Goal: Information Seeking & Learning: Learn about a topic

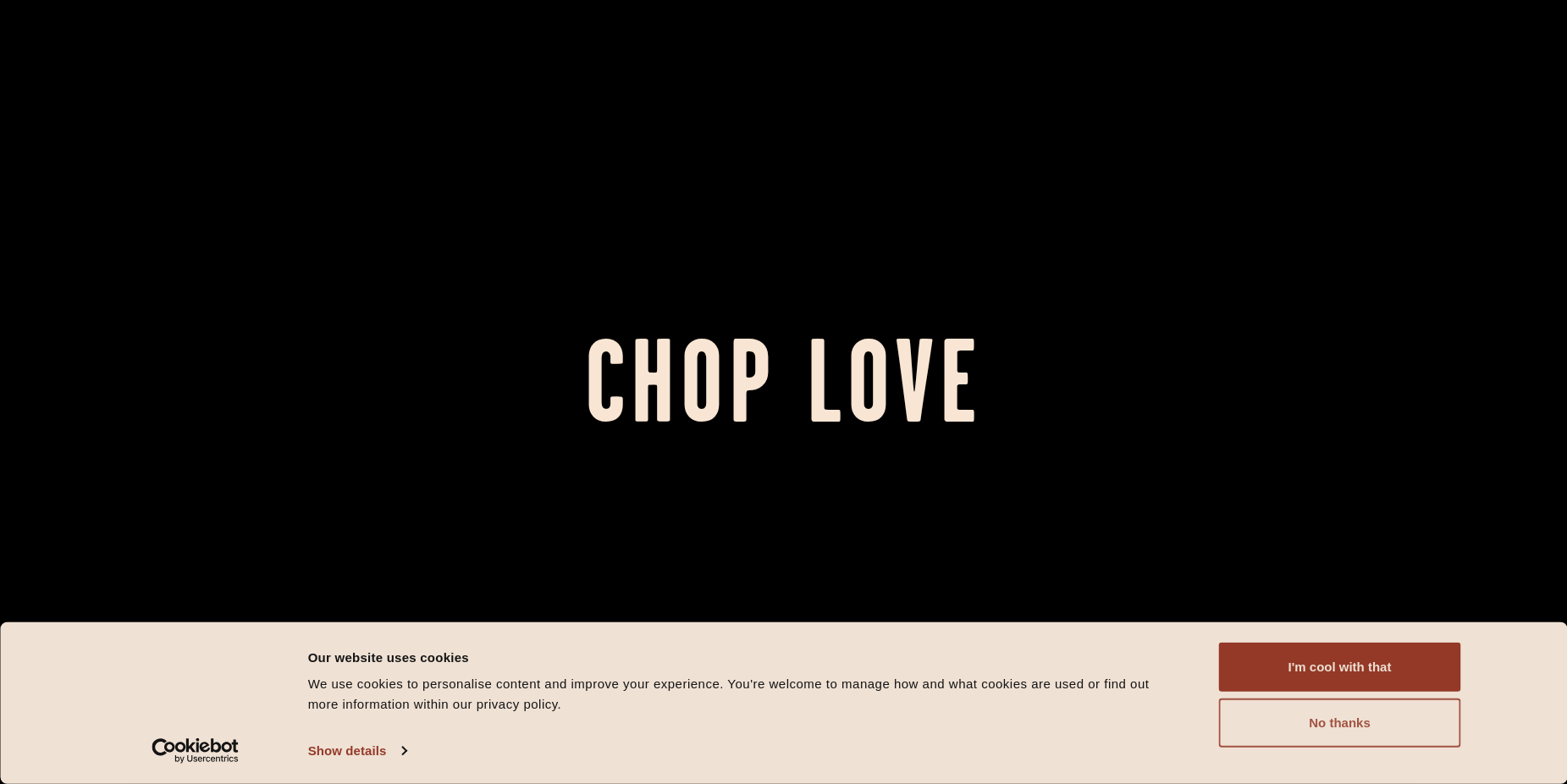
click at [1288, 721] on button "No thanks" at bounding box center [1341, 723] width 242 height 49
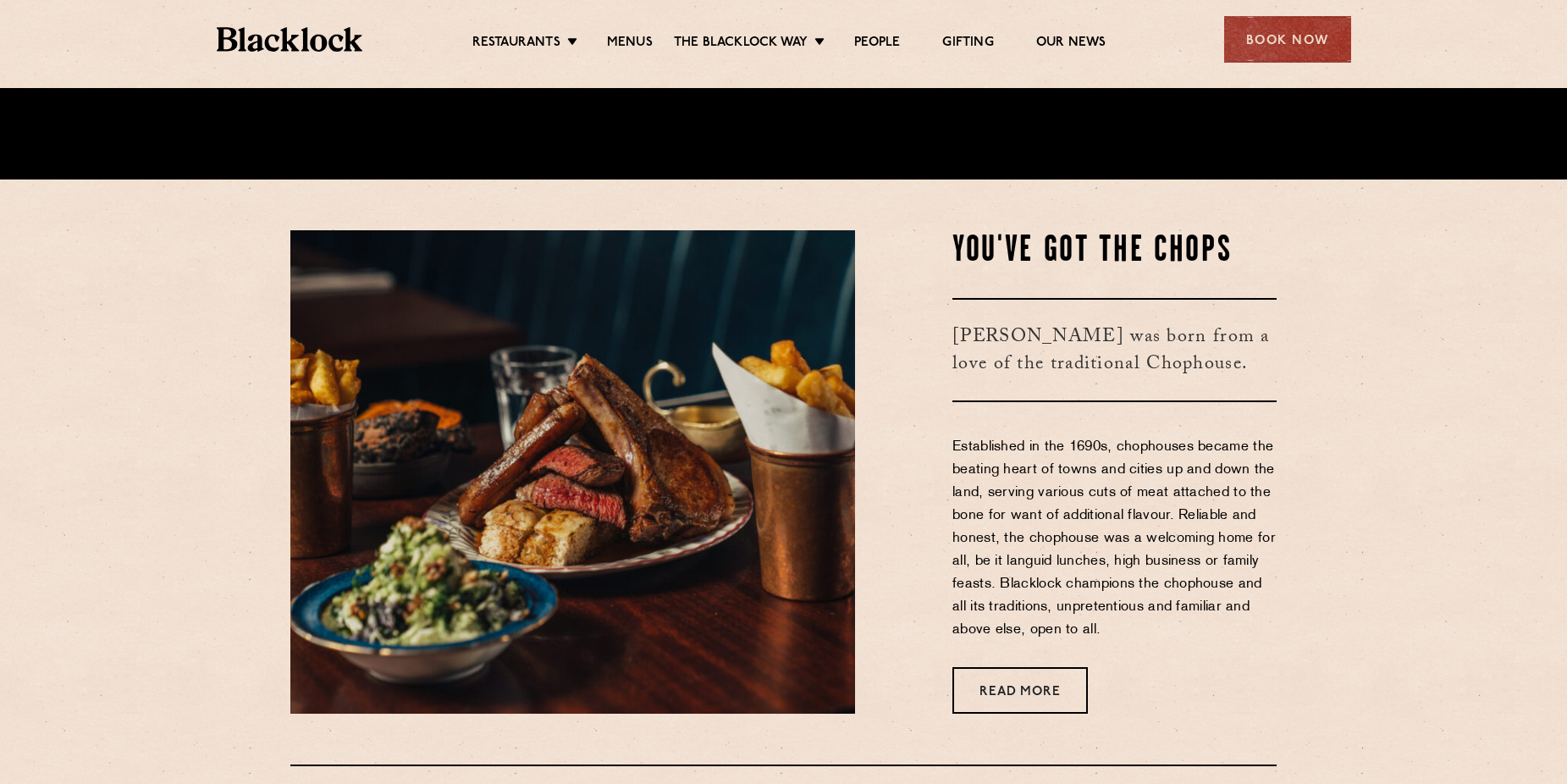
scroll to position [691, 0]
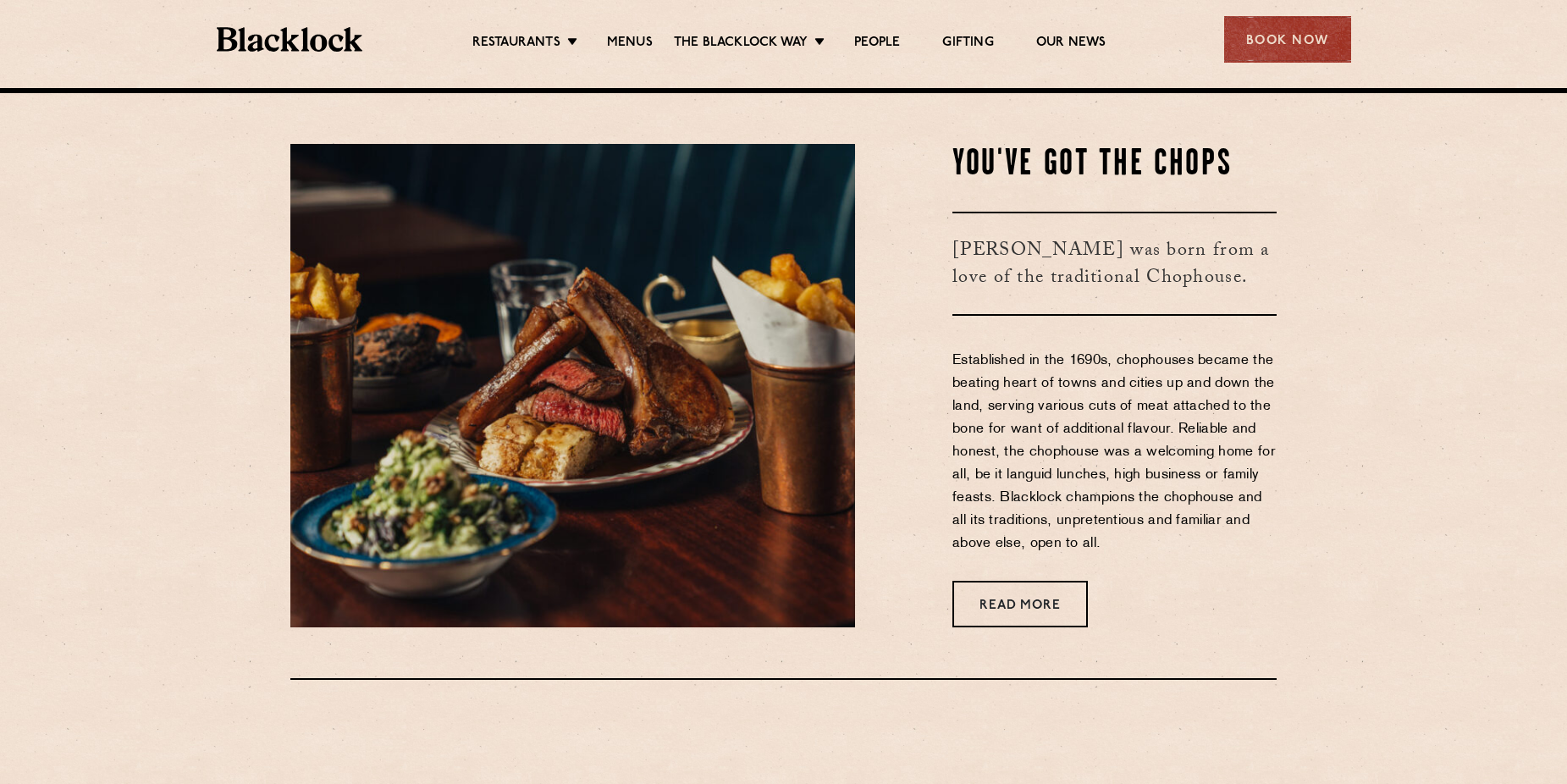
click at [1118, 479] on p "Established in the 1690s, chophouses became the beating heart of towns and citi…" at bounding box center [1115, 452] width 325 height 206
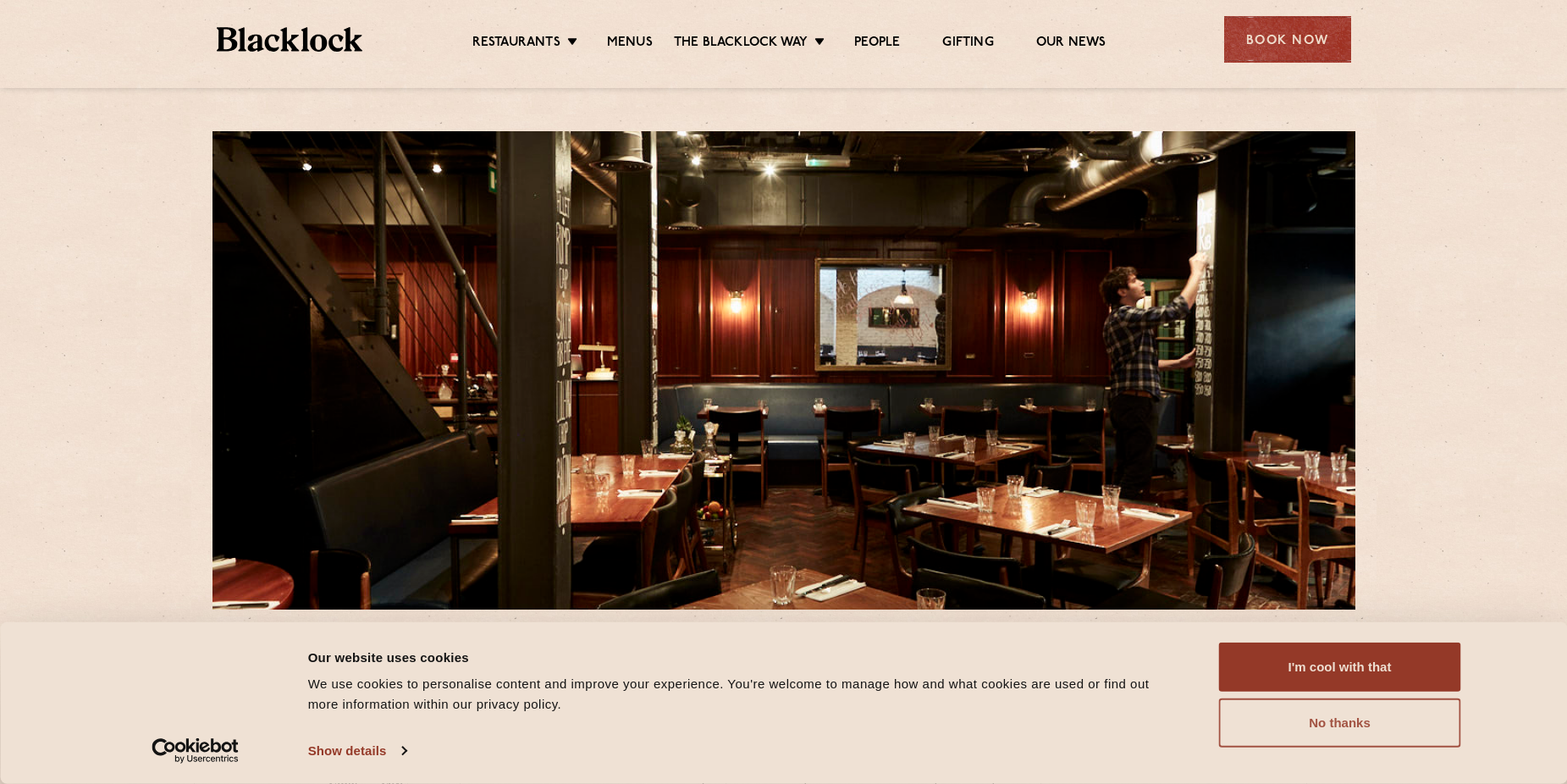
click at [1348, 730] on button "No thanks" at bounding box center [1341, 723] width 242 height 49
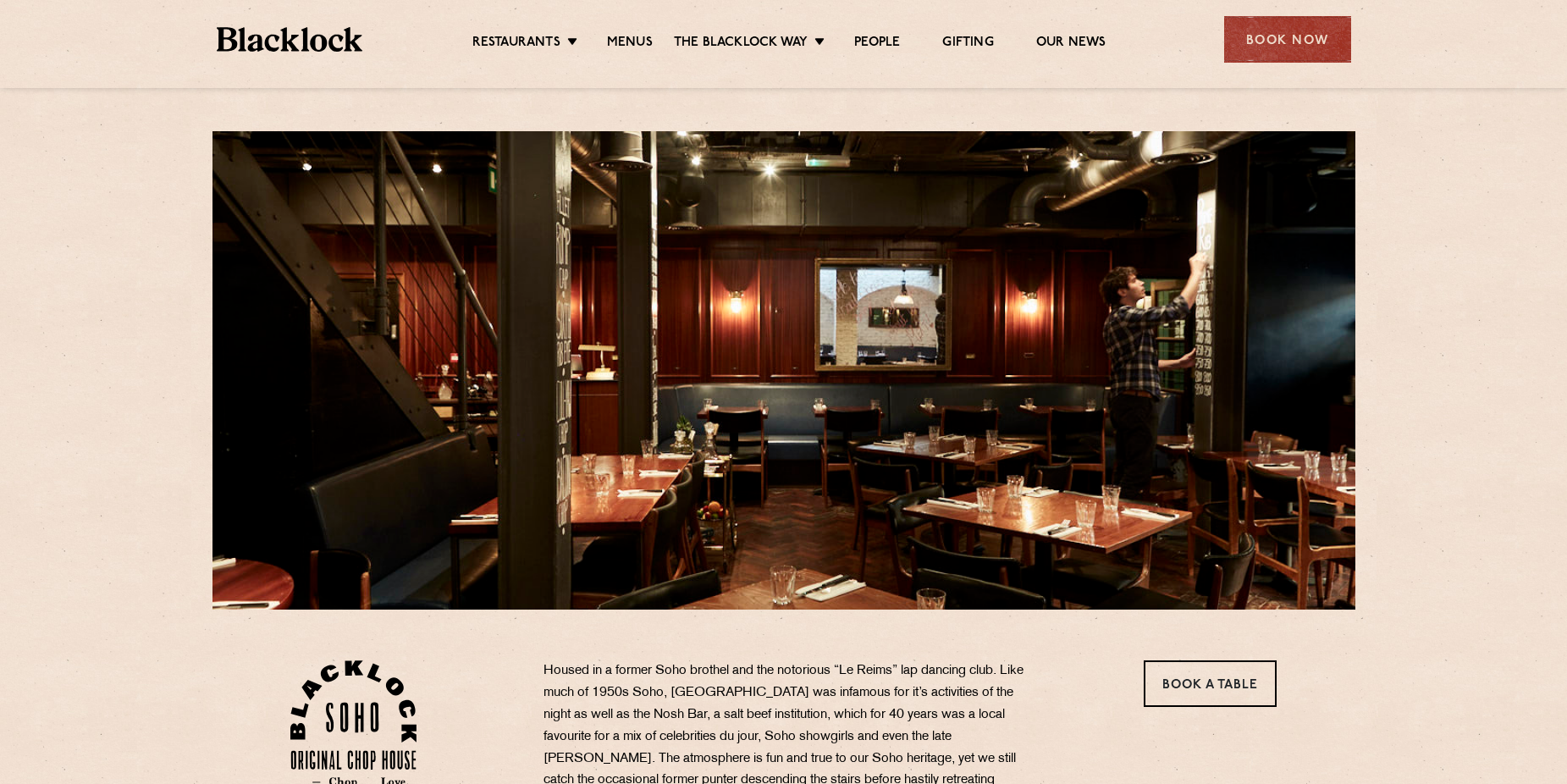
click at [870, 684] on p "Housed in a former Soho brothel and the notorious “Le Reims” lap dancing club. …" at bounding box center [793, 737] width 500 height 153
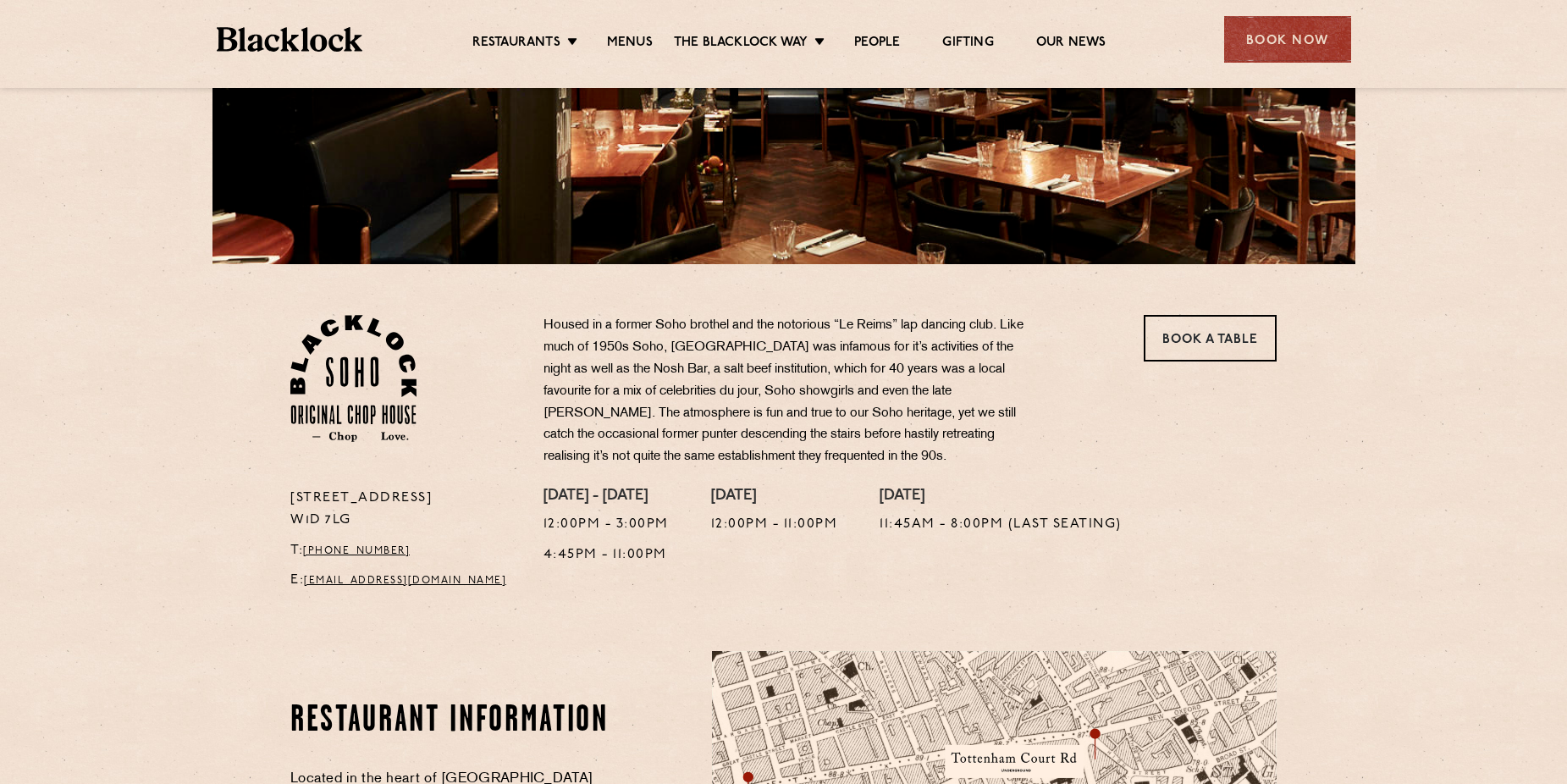
scroll to position [259, 0]
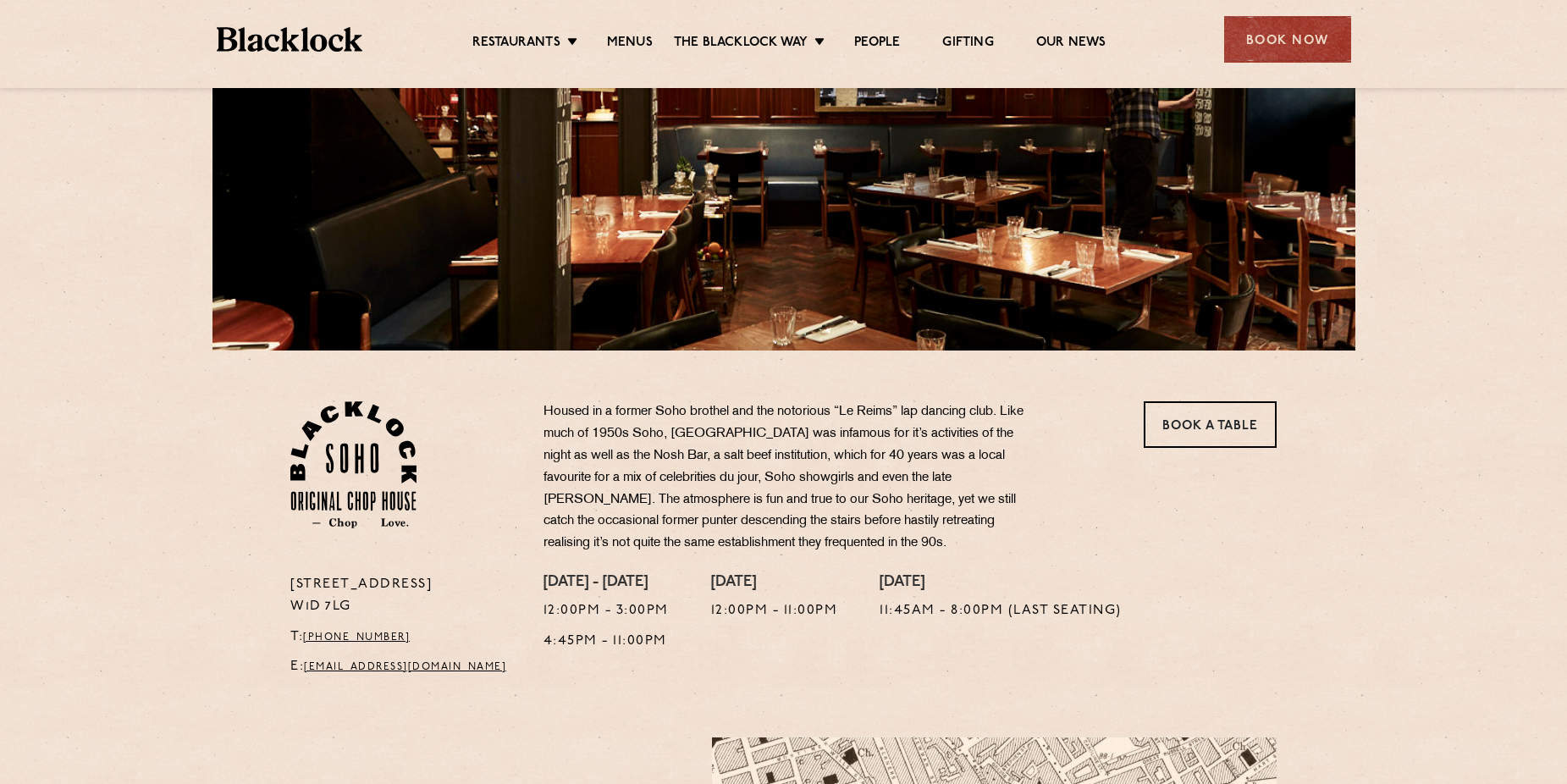
click at [603, 43] on li "Menus" at bounding box center [629, 43] width 88 height 19
click at [643, 43] on link "Menus" at bounding box center [630, 43] width 45 height 19
